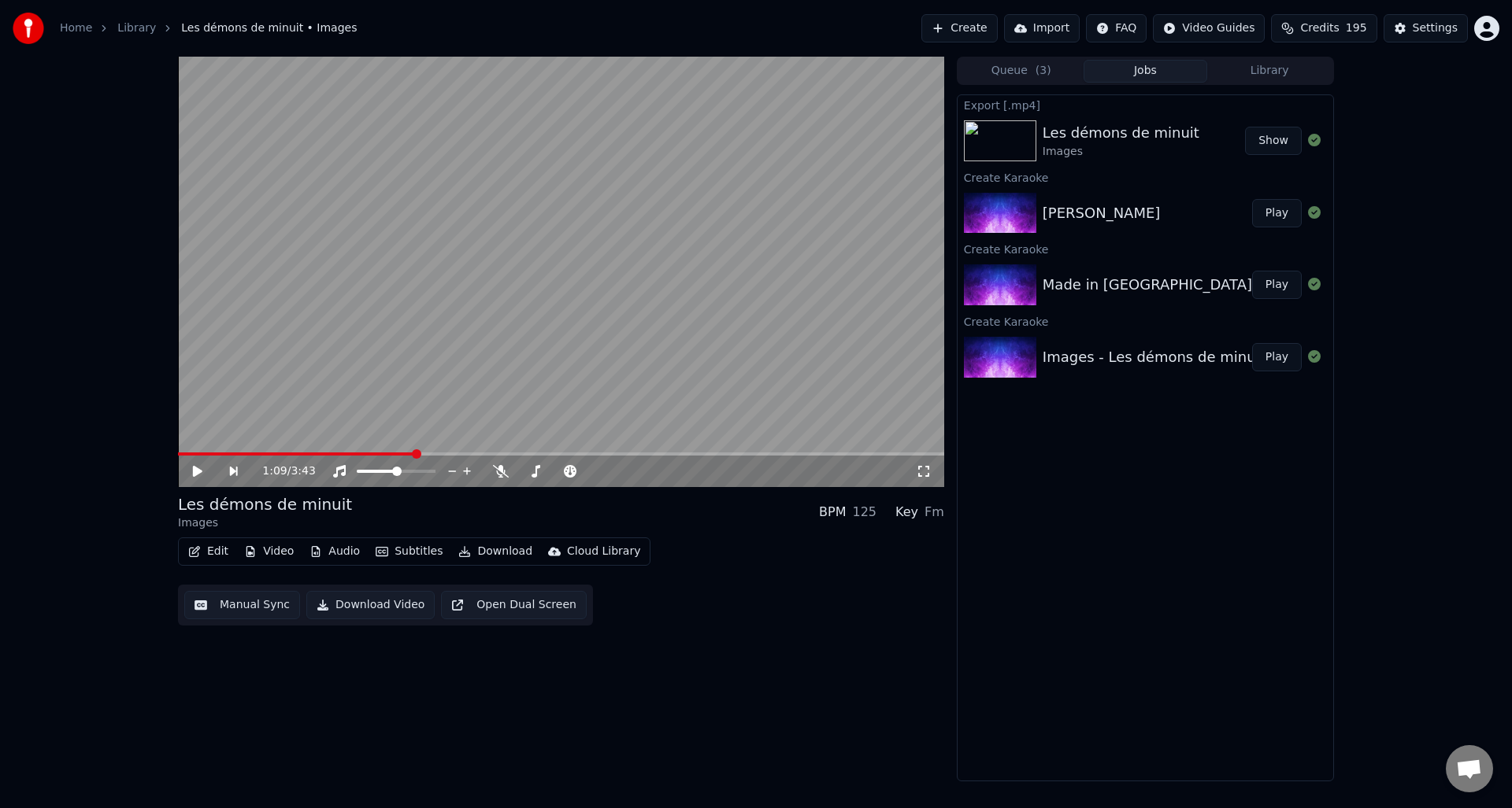
click at [1142, 277] on div "Made in [GEOGRAPHIC_DATA]" at bounding box center [1147, 285] width 209 height 22
click at [1278, 286] on button "Play" at bounding box center [1277, 285] width 50 height 29
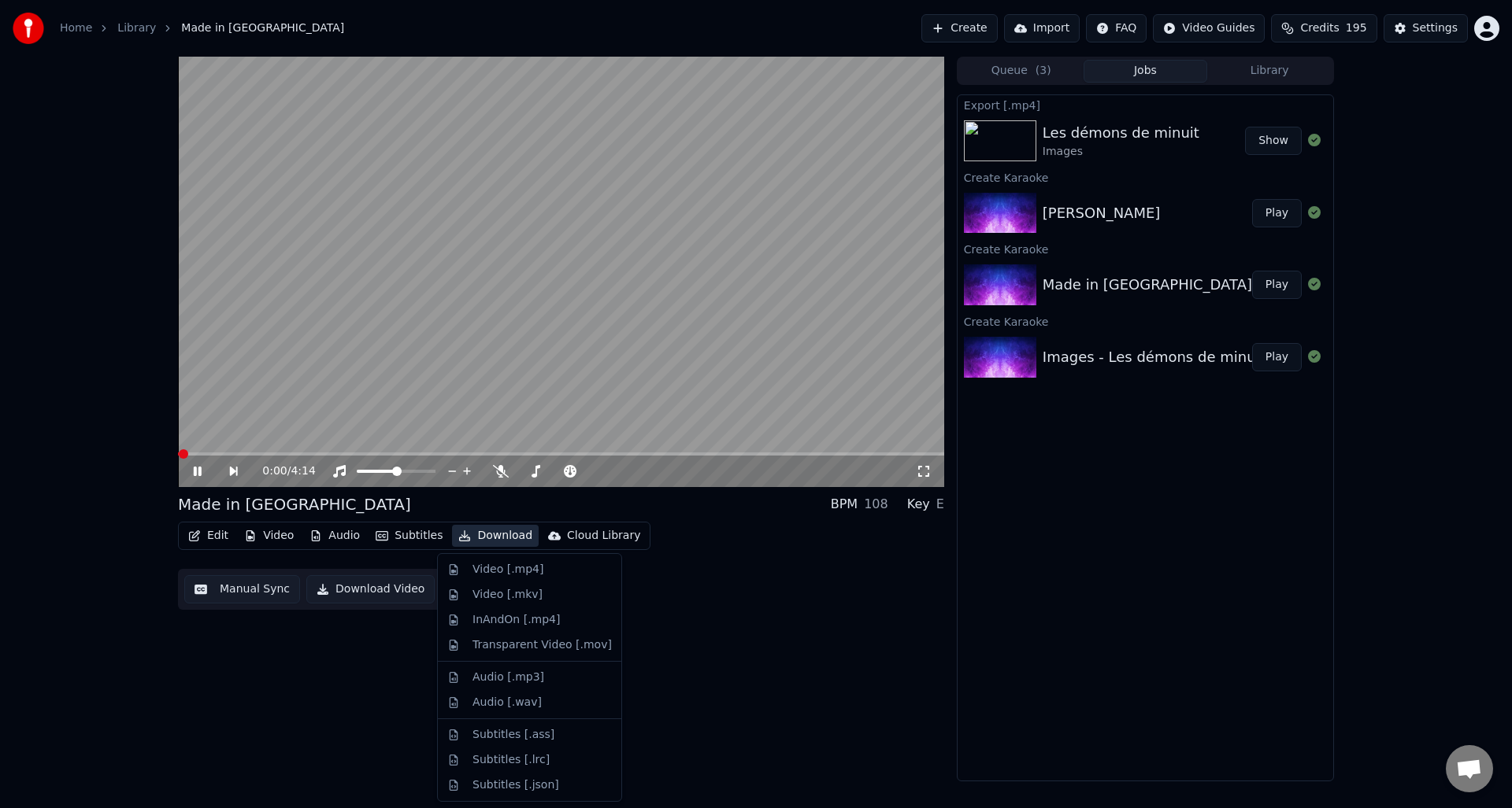
click at [486, 536] on button "Download" at bounding box center [494, 536] width 86 height 22
click at [487, 569] on div "Video [.mp4]" at bounding box center [507, 570] width 70 height 16
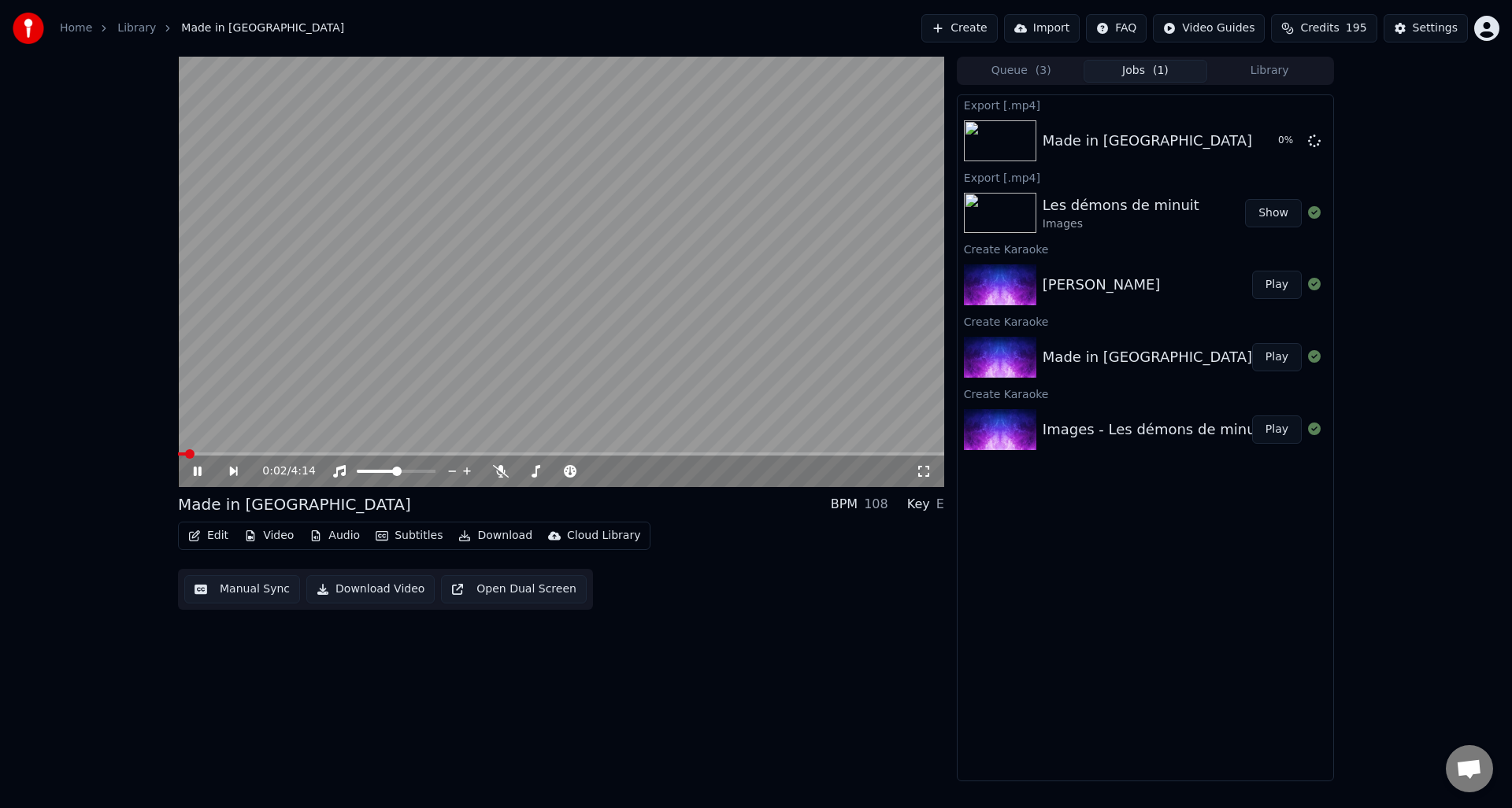
click at [198, 469] on icon at bounding box center [208, 471] width 36 height 13
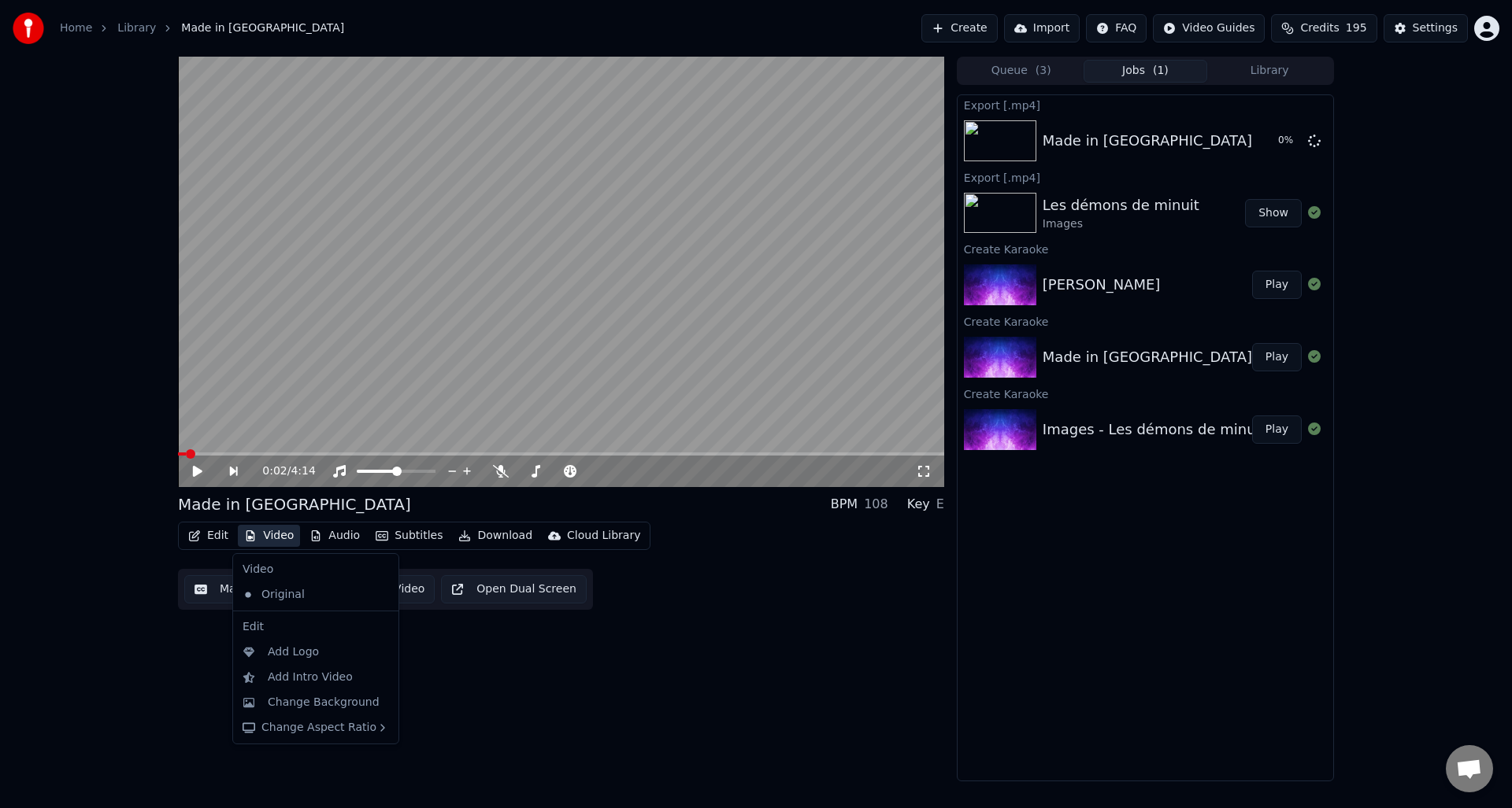
click at [270, 535] on button "Video" at bounding box center [269, 536] width 63 height 22
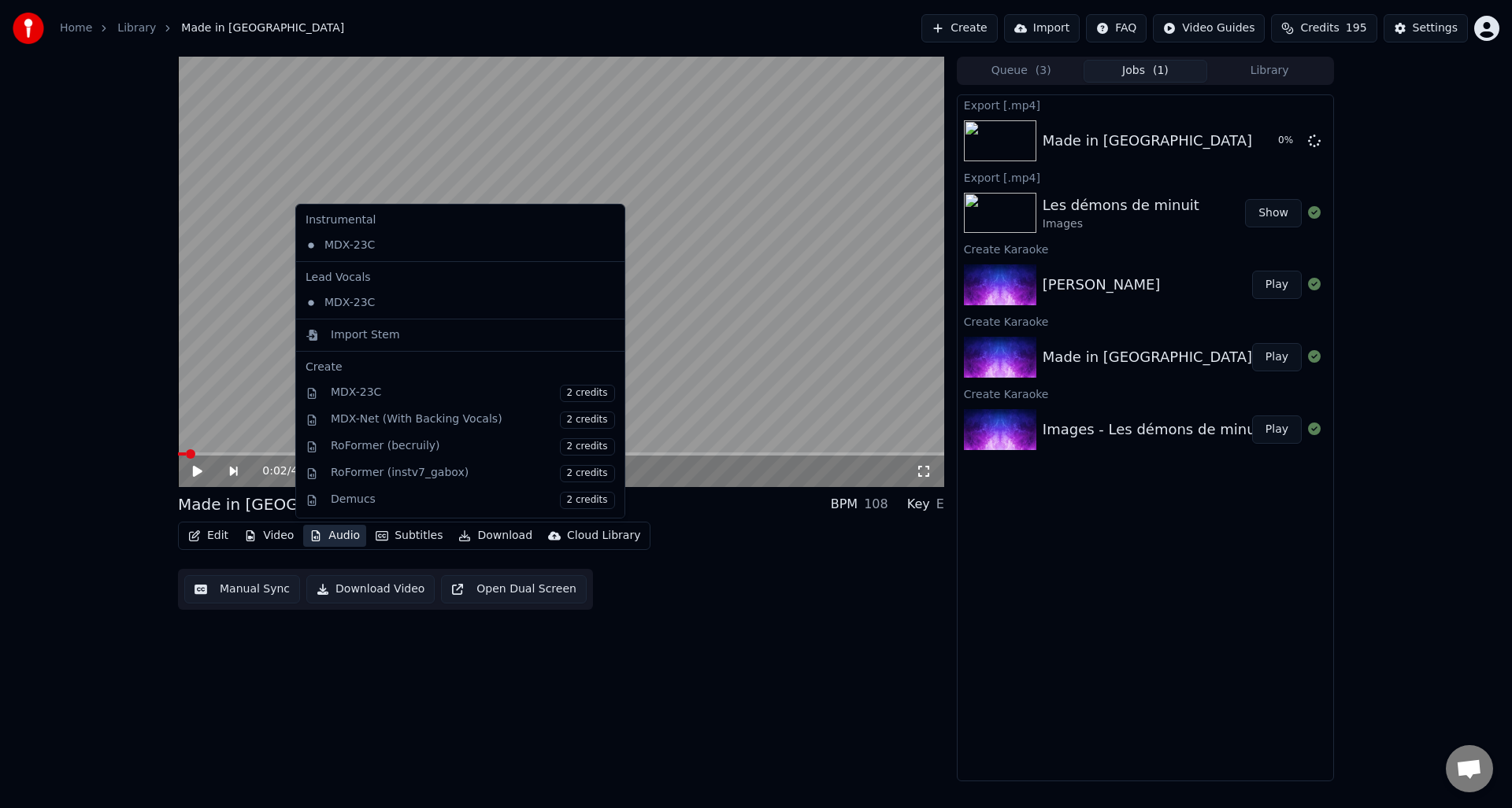
click at [873, 646] on div "0:02 / 4:14 Made in [GEOGRAPHIC_DATA] BPM 108 Key E Edit Video Audio Subtitles …" at bounding box center [561, 419] width 766 height 725
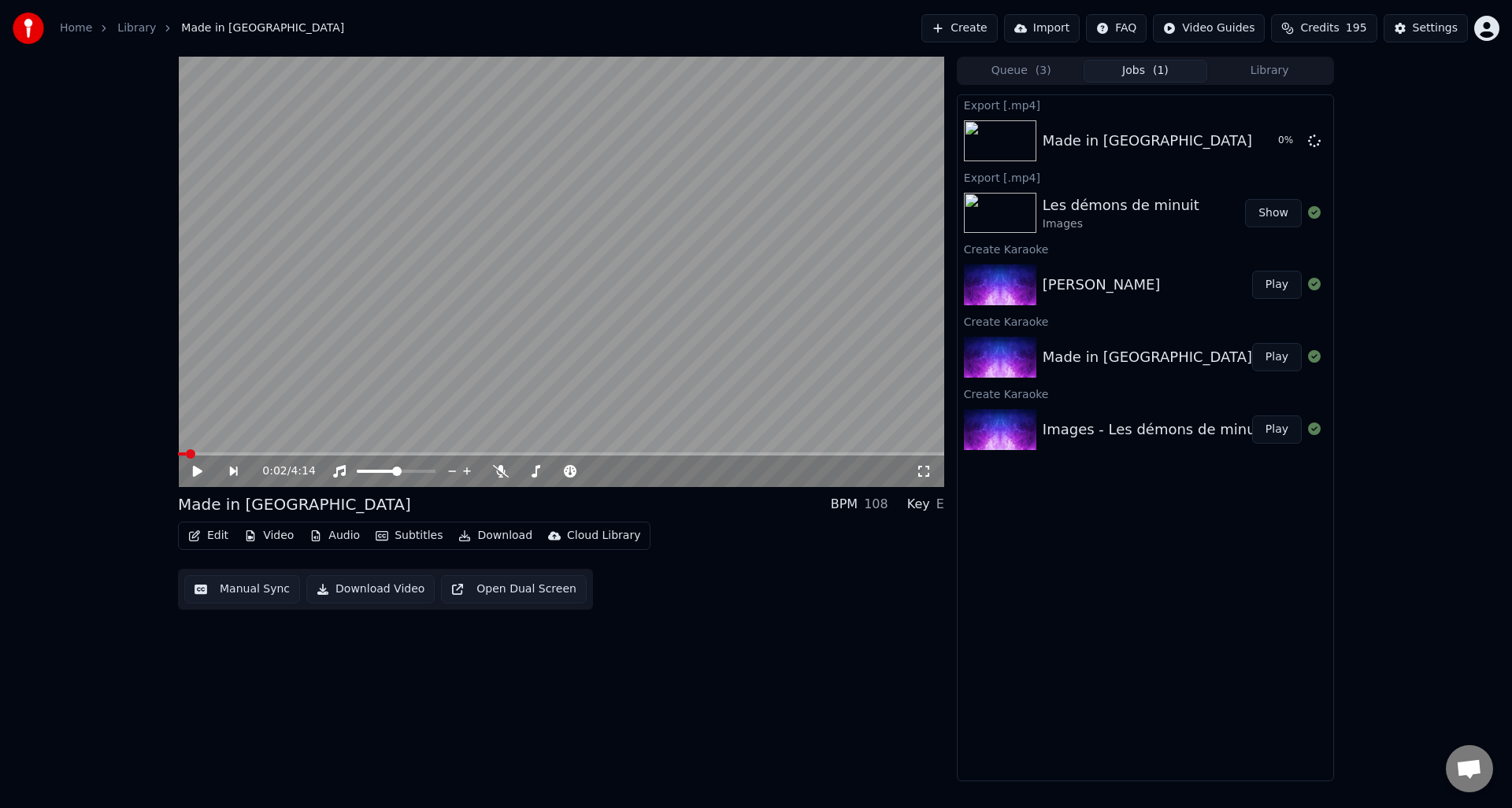
click at [1288, 287] on button "Play" at bounding box center [1277, 285] width 50 height 29
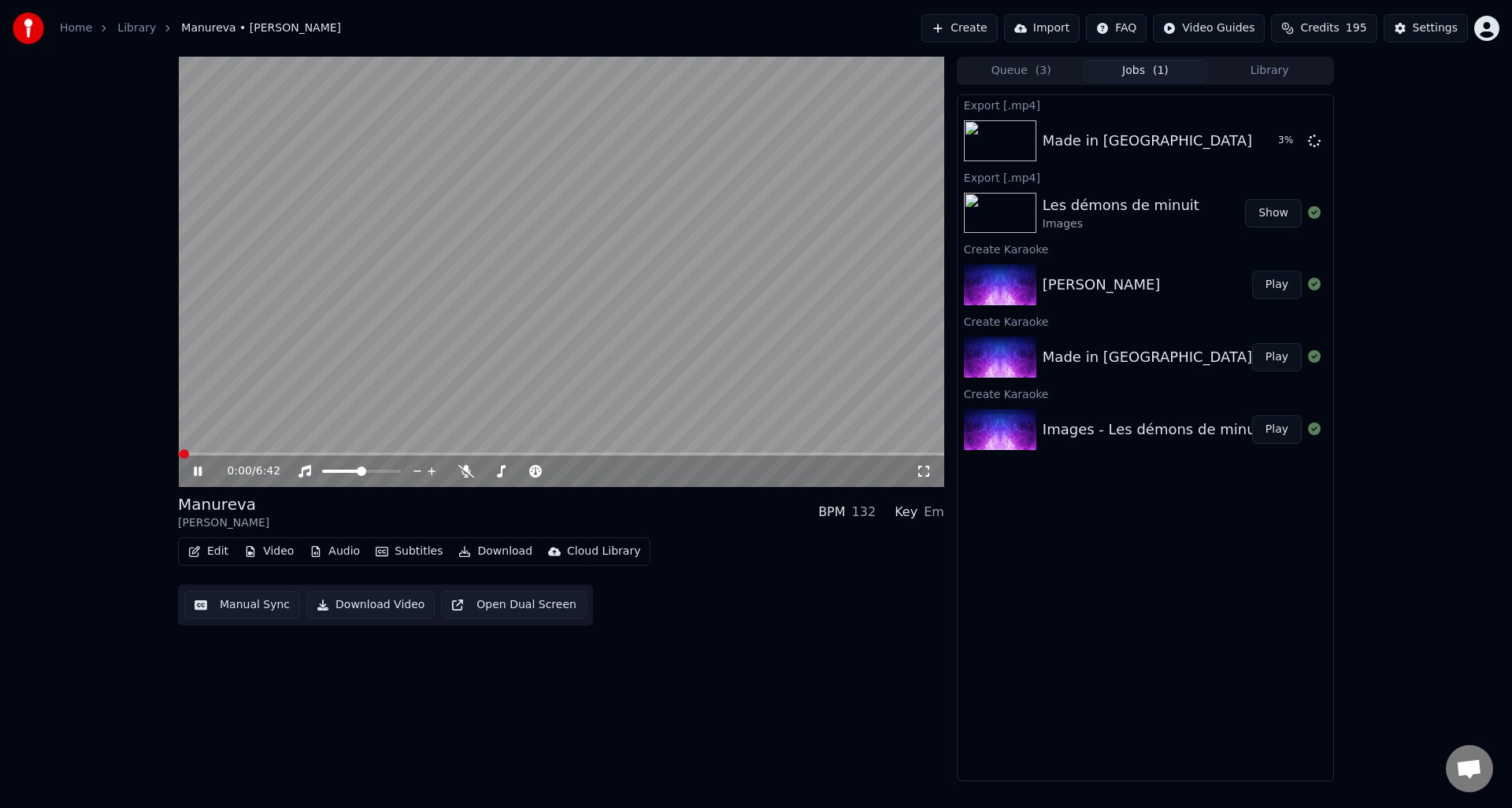
click at [256, 459] on div "0:00 / 6:42" at bounding box center [561, 471] width 766 height 32
click at [260, 459] on div "0:00 / 6:42" at bounding box center [561, 471] width 766 height 32
click at [262, 457] on div "0:00 / 6:42" at bounding box center [561, 471] width 766 height 32
click at [266, 453] on span at bounding box center [561, 454] width 766 height 3
click at [463, 456] on span at bounding box center [561, 454] width 766 height 3
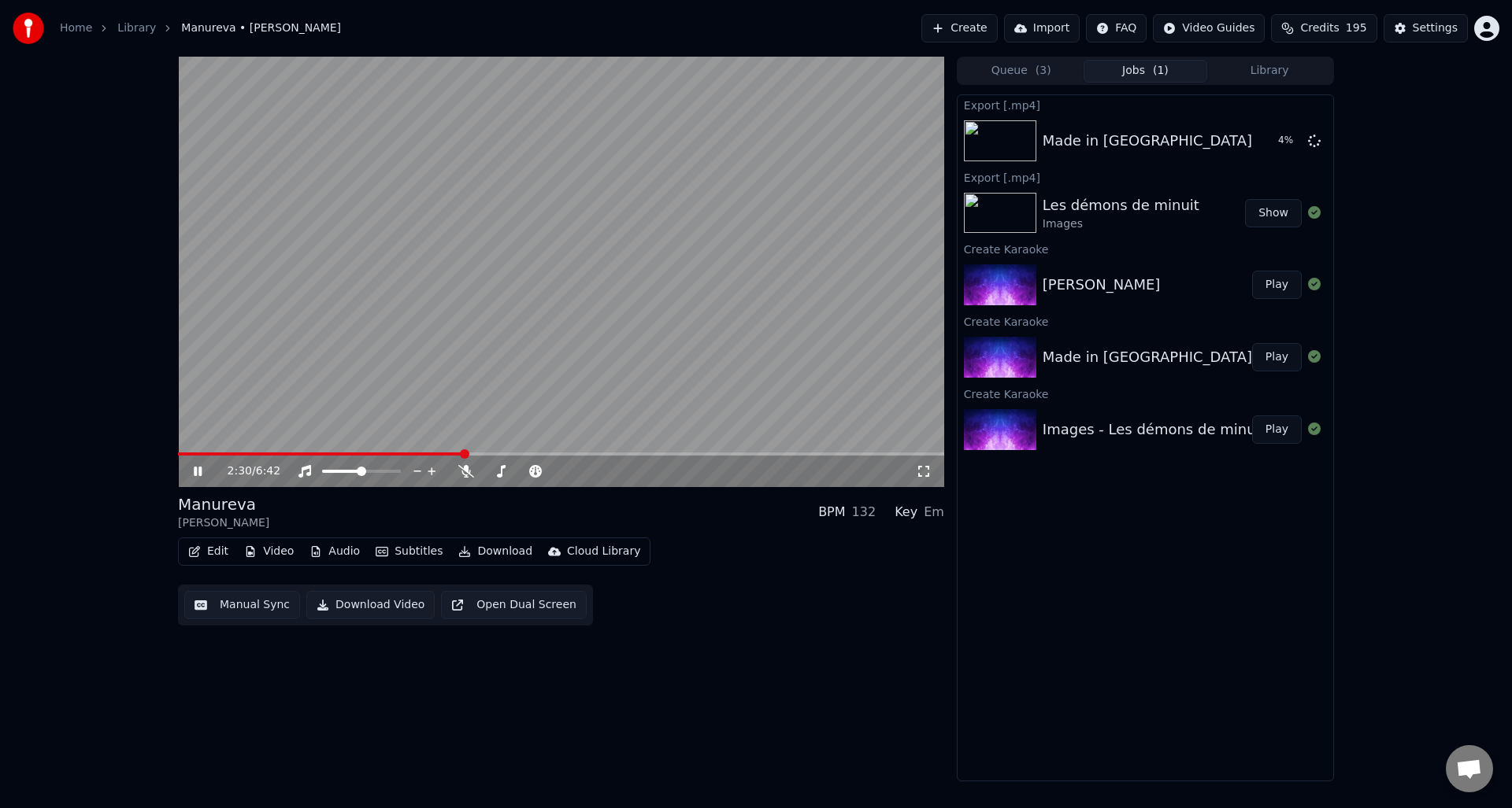
click at [481, 458] on div "2:30 / 6:42" at bounding box center [561, 471] width 766 height 32
click at [367, 460] on div "2:30 / 6:42" at bounding box center [561, 471] width 766 height 32
click at [369, 455] on span at bounding box center [274, 454] width 193 height 3
click at [201, 466] on icon at bounding box center [208, 471] width 37 height 13
click at [495, 557] on button "Download" at bounding box center [494, 552] width 86 height 22
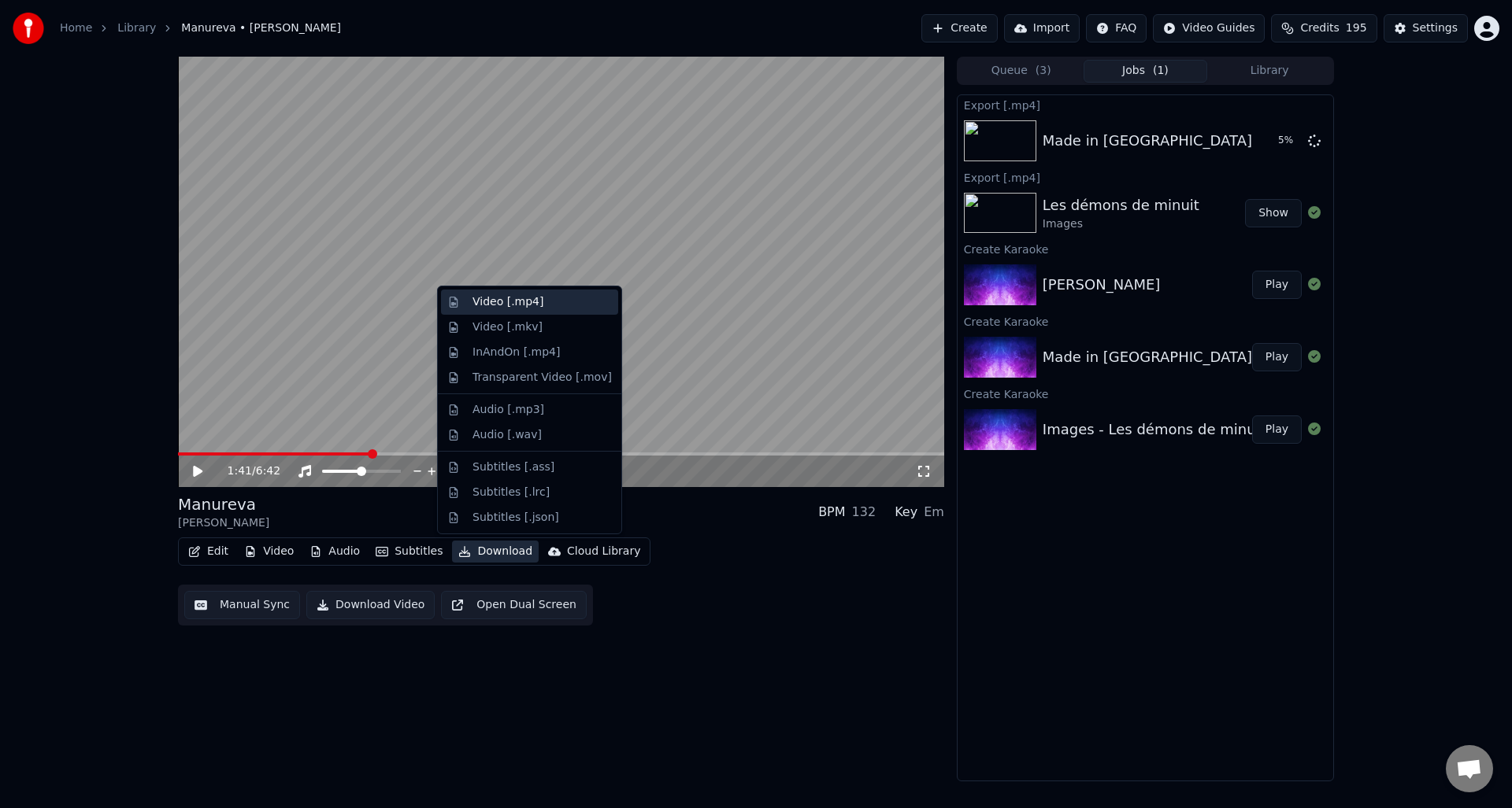
click at [531, 305] on div "Video [.mp4]" at bounding box center [507, 303] width 70 height 16
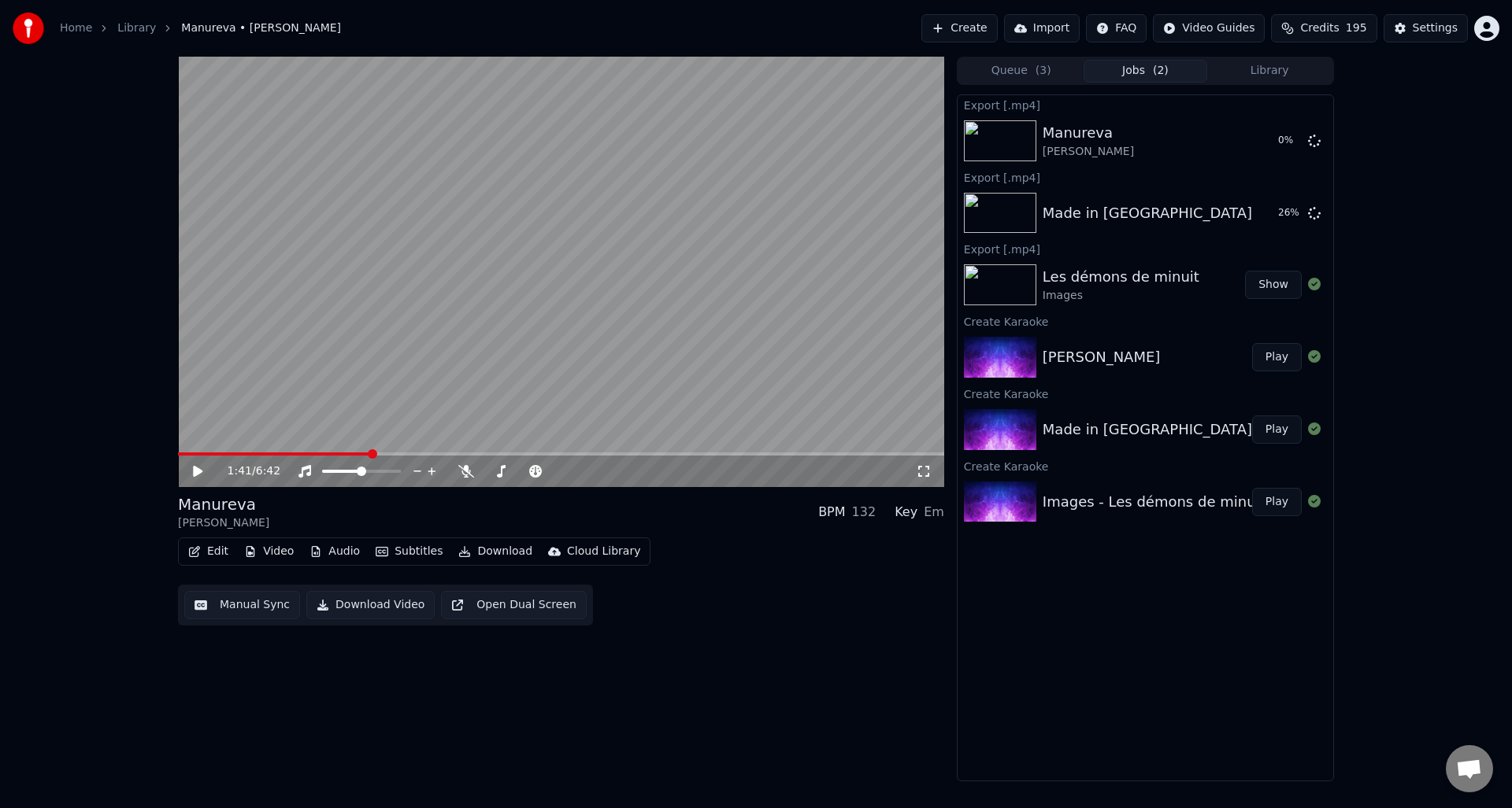
click at [1278, 285] on button "Show" at bounding box center [1273, 285] width 57 height 29
